Goal: Task Accomplishment & Management: Manage account settings

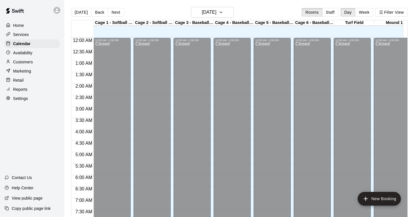
scroll to position [342, 0]
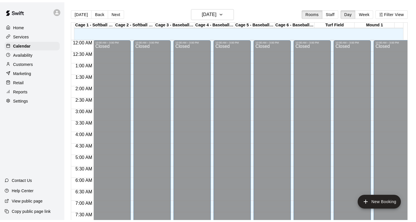
scroll to position [342, 0]
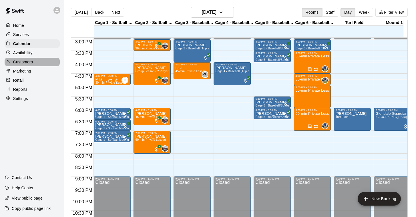
click at [23, 61] on p "Customers" at bounding box center [23, 62] width 20 height 6
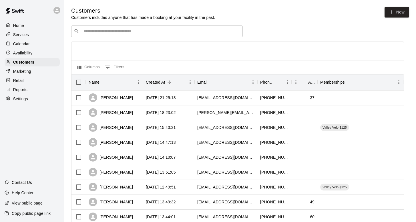
click at [91, 32] on input "Search customers by name or email" at bounding box center [161, 31] width 159 height 6
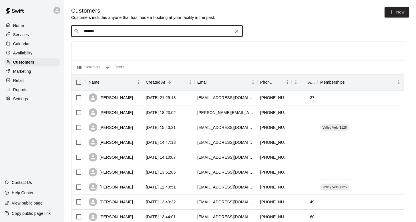
click at [90, 31] on input "*******" at bounding box center [157, 31] width 150 height 6
type input "********"
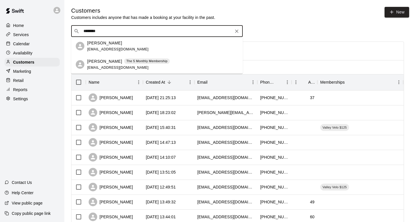
click at [108, 65] on div "[PERSON_NAME] The 5 Monthly Membership [EMAIL_ADDRESS][DOMAIN_NAME]" at bounding box center [128, 64] width 83 height 12
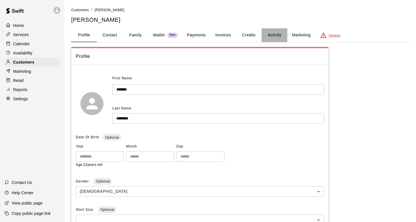
click at [276, 35] on button "Activity" at bounding box center [275, 35] width 26 height 14
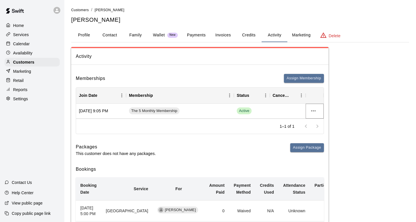
click at [314, 111] on icon "more actions" at bounding box center [313, 110] width 5 height 1
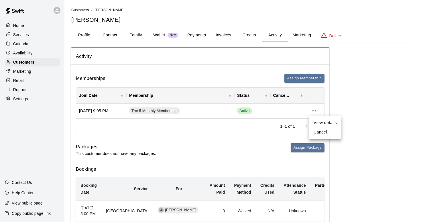
click at [321, 132] on li "Cancel" at bounding box center [325, 131] width 32 height 9
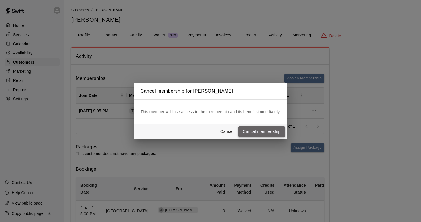
click at [259, 129] on button "Cancel membership" at bounding box center [261, 131] width 47 height 11
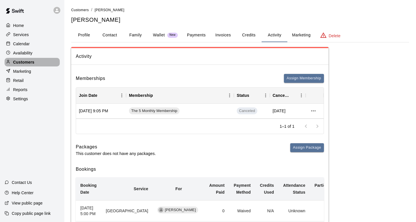
click at [23, 62] on p "Customers" at bounding box center [23, 62] width 21 height 6
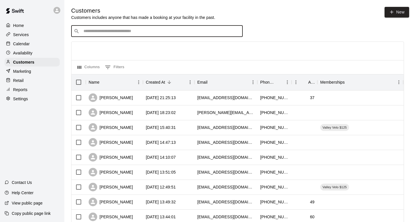
click at [90, 30] on input "Search customers by name or email" at bounding box center [161, 31] width 159 height 6
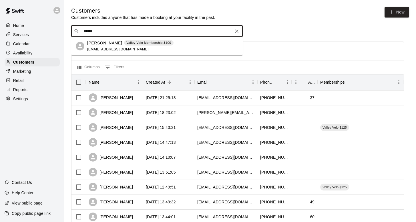
type input "*******"
click at [112, 45] on p "[PERSON_NAME]" at bounding box center [104, 43] width 35 height 6
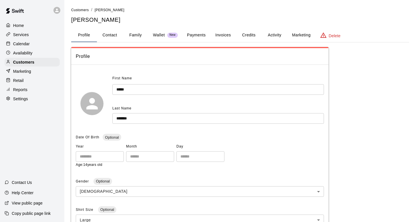
click at [272, 34] on button "Activity" at bounding box center [275, 35] width 26 height 14
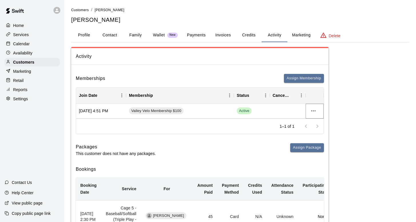
click at [314, 110] on icon "more actions" at bounding box center [313, 110] width 7 height 7
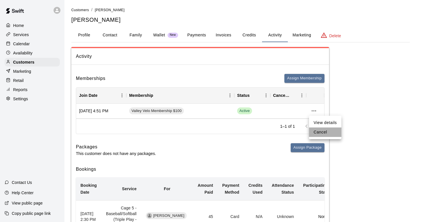
click at [321, 132] on li "Cancel" at bounding box center [325, 131] width 32 height 9
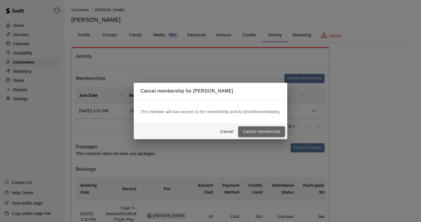
click at [260, 130] on button "Cancel membership" at bounding box center [261, 131] width 47 height 11
